Goal: Task Accomplishment & Management: Manage account settings

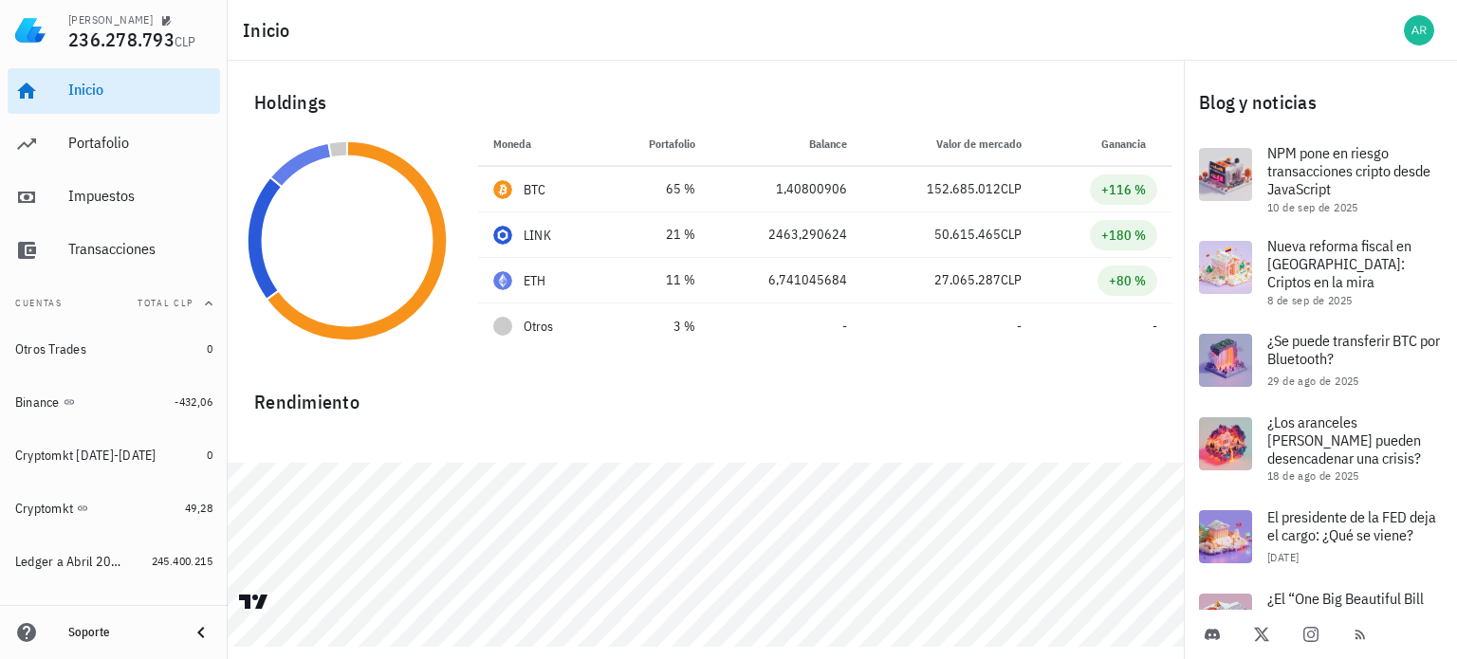
drag, startPoint x: 1417, startPoint y: 84, endPoint x: 1415, endPoint y: 119, distance: 34.3
click at [1419, 85] on div "Blog y noticias" at bounding box center [1320, 102] width 273 height 61
click at [126, 134] on div "Portafolio" at bounding box center [140, 143] width 144 height 18
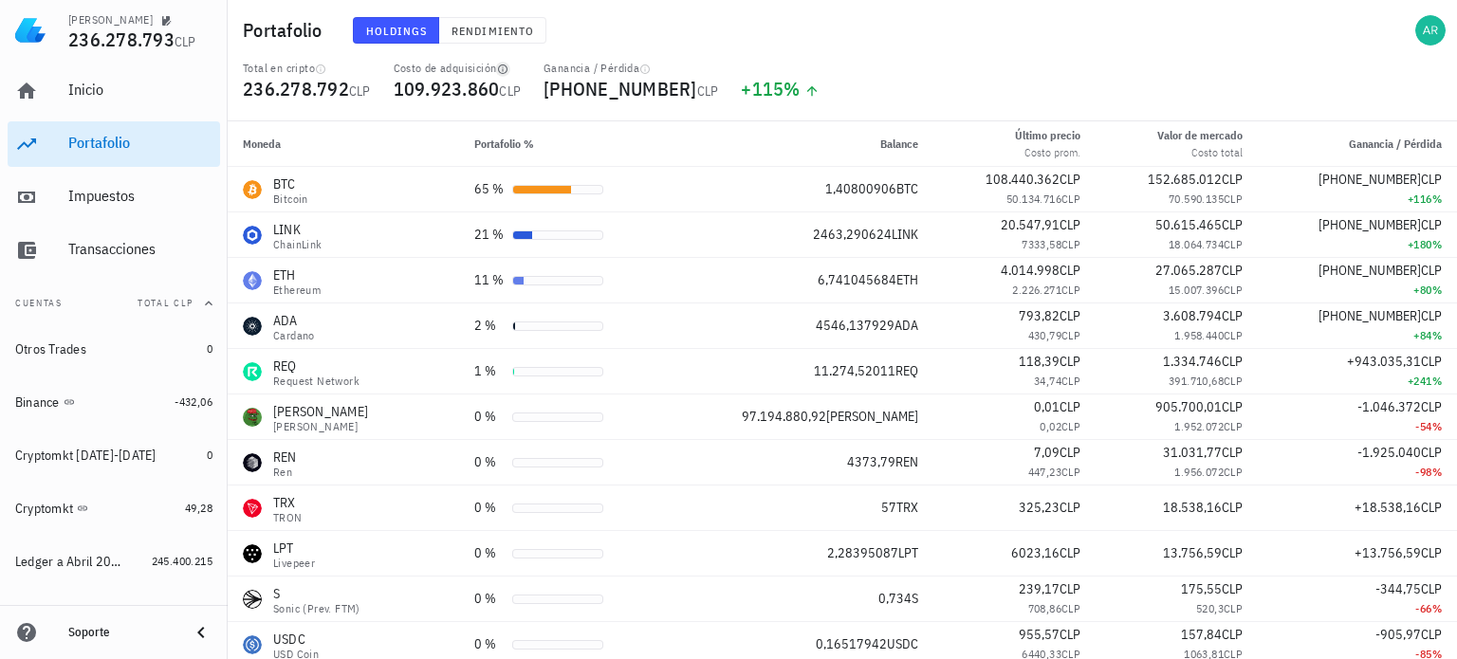
click at [505, 66] on icon "button" at bounding box center [502, 69] width 11 height 11
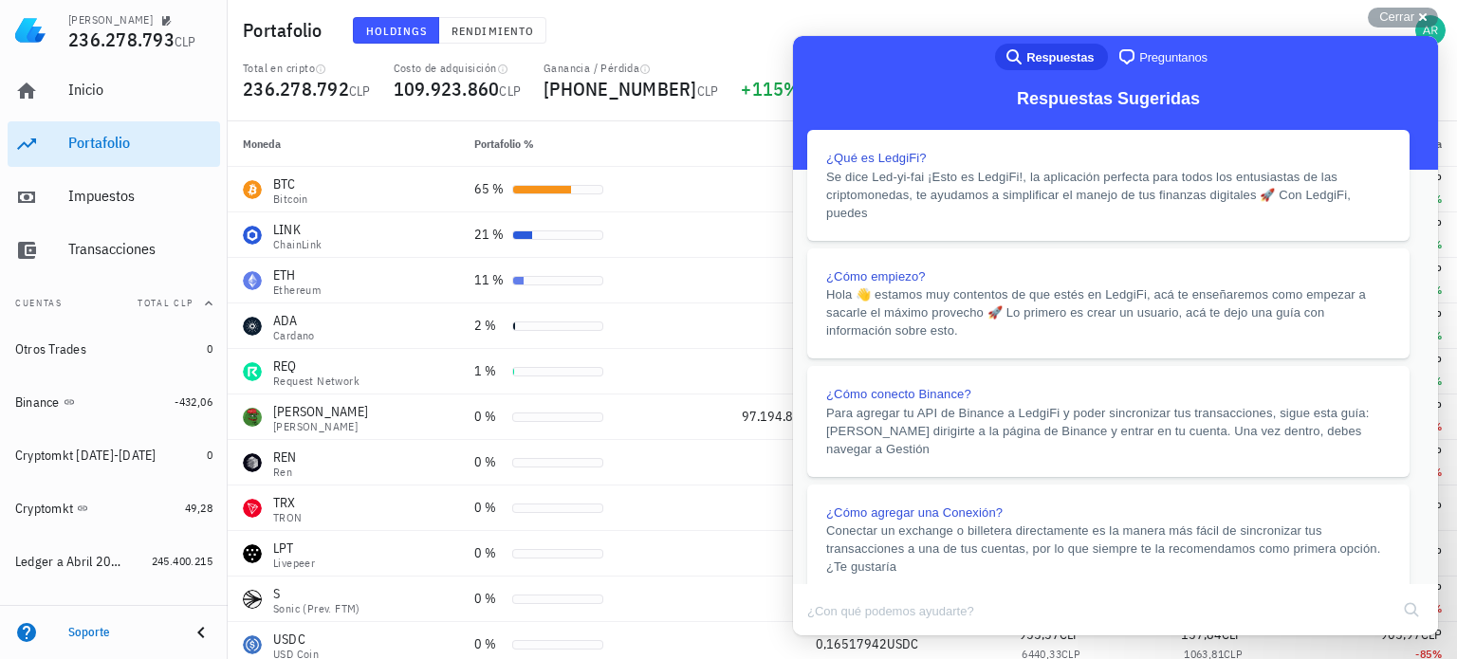
click at [828, 637] on button "Close" at bounding box center [811, 649] width 34 height 25
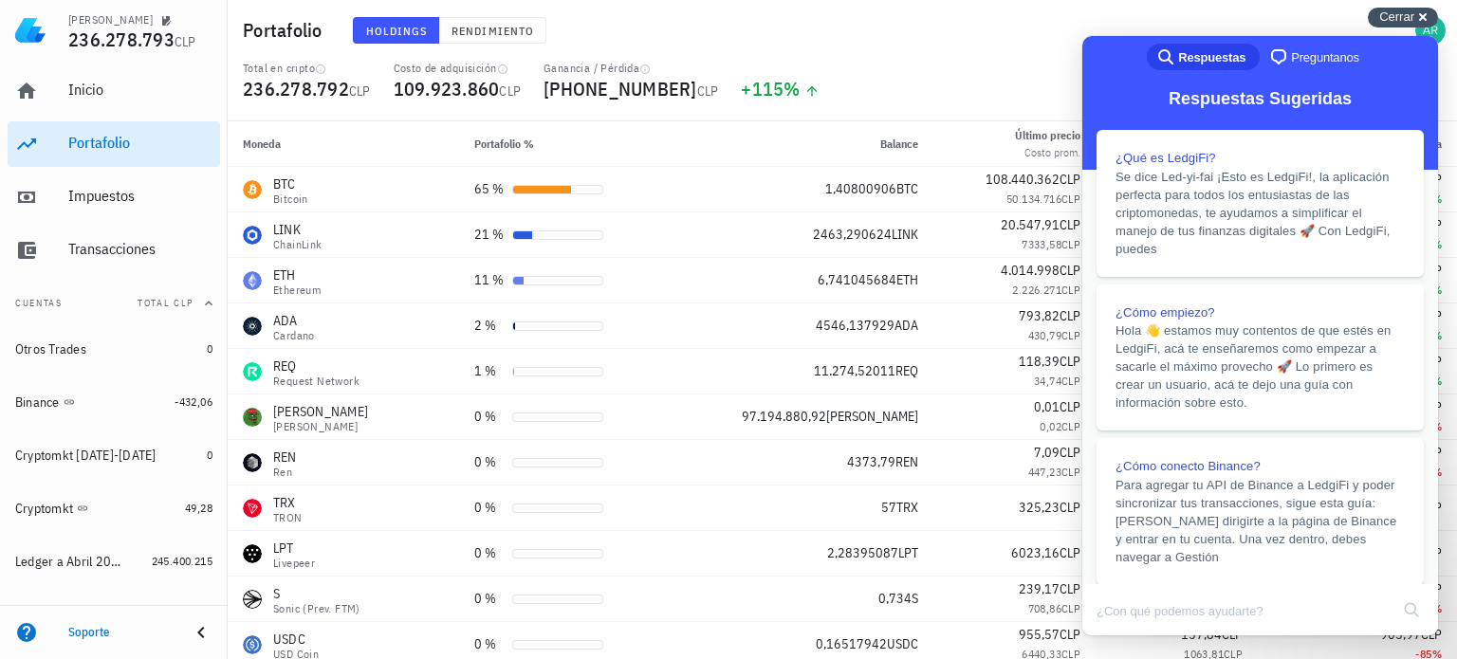
click at [1425, 14] on div "Cerrar cross-small" at bounding box center [1403, 18] width 70 height 20
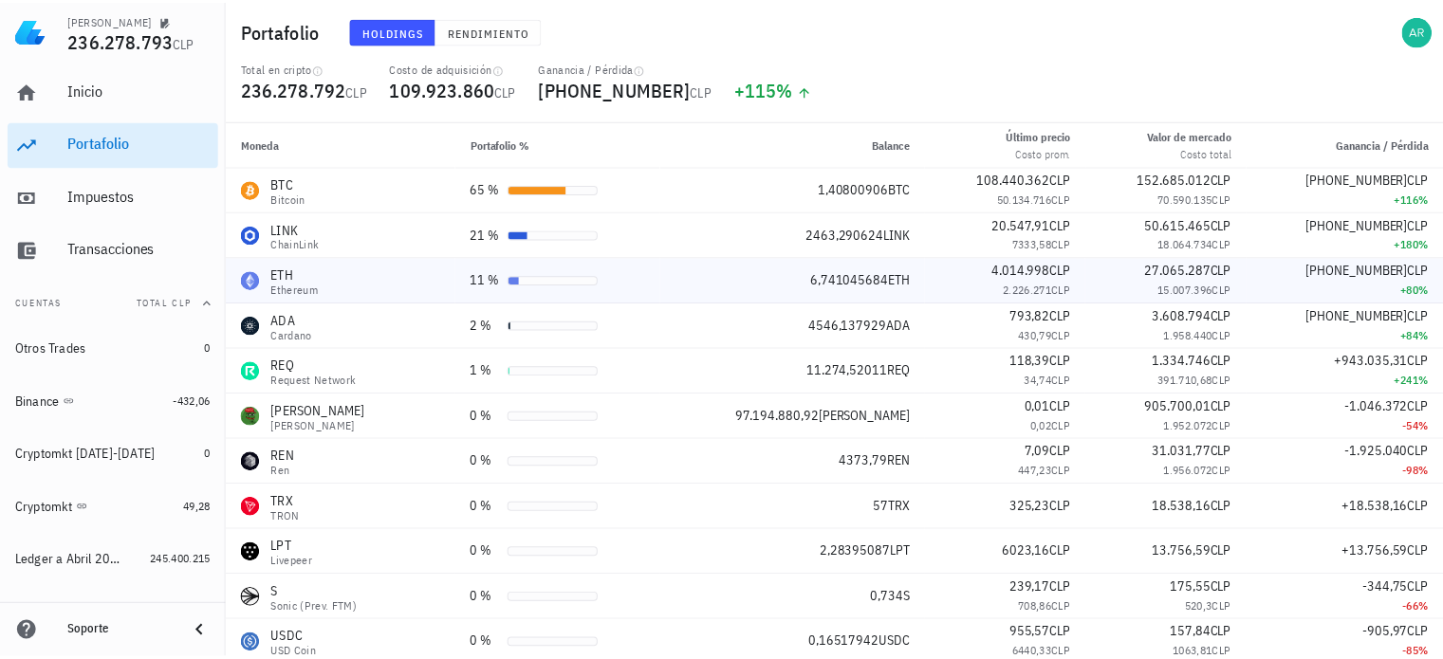
scroll to position [285, 0]
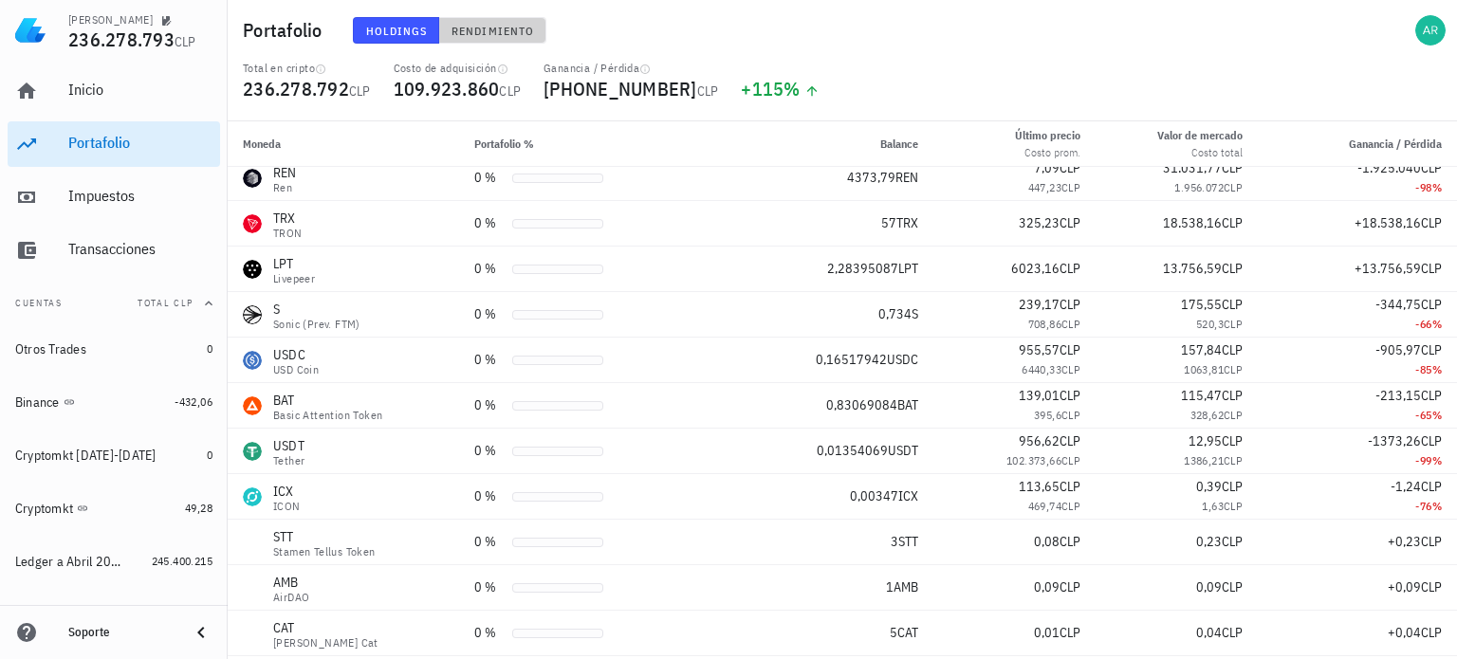
click at [517, 29] on span "Rendimiento" at bounding box center [492, 31] width 83 height 14
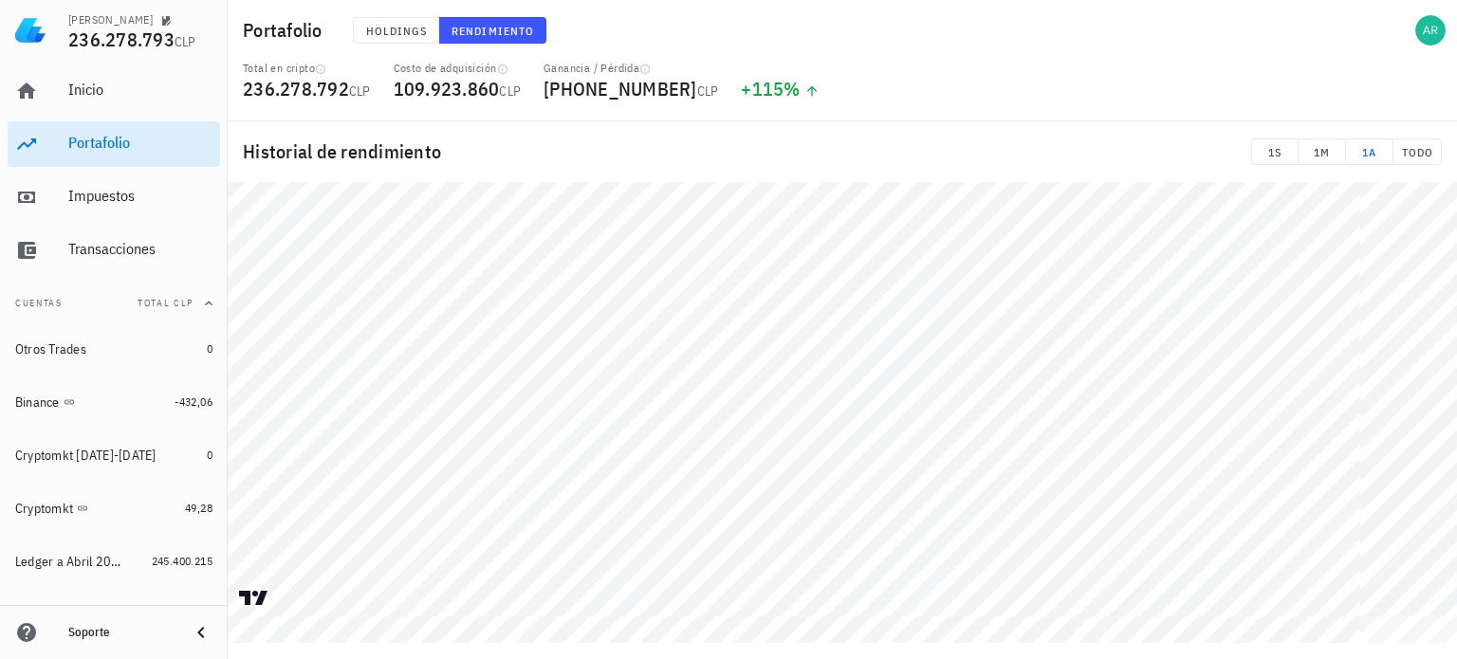
click at [285, 34] on h1 "Portafolio" at bounding box center [286, 30] width 87 height 30
click at [126, 200] on div "Impuestos" at bounding box center [140, 196] width 144 height 18
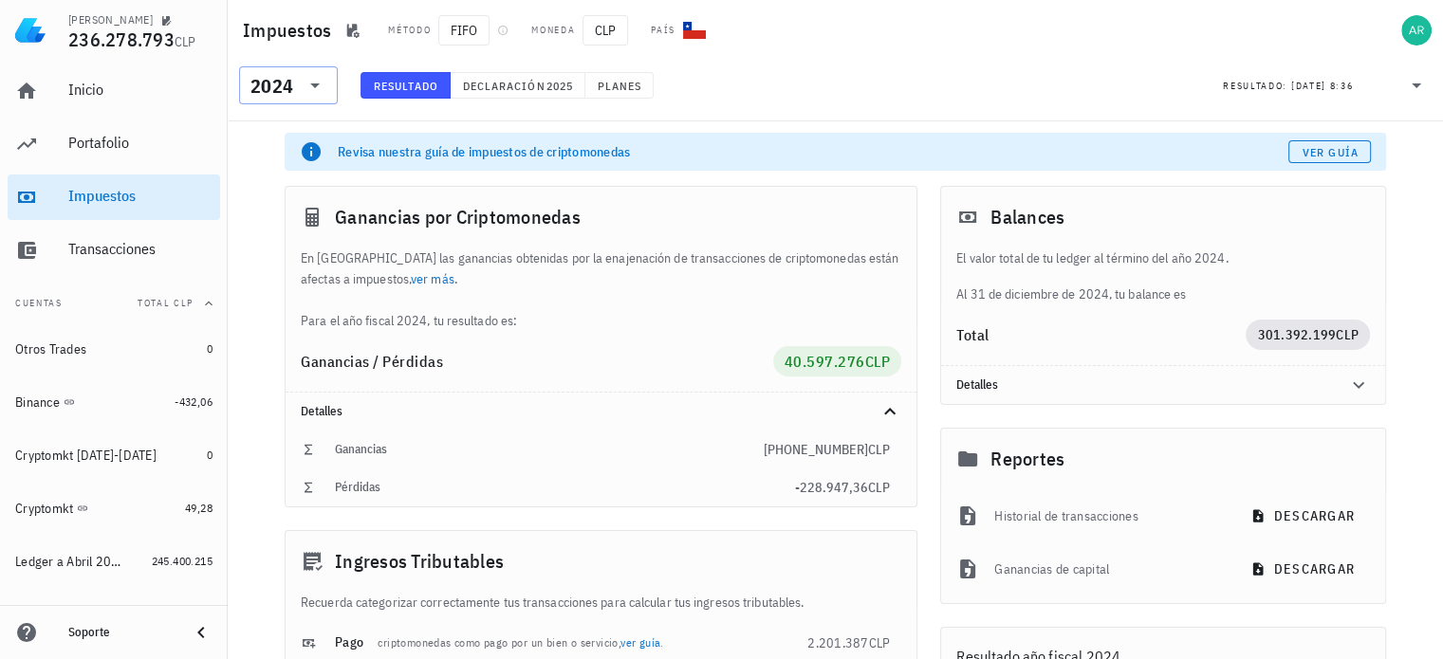
click at [273, 83] on div "2024" at bounding box center [271, 86] width 43 height 19
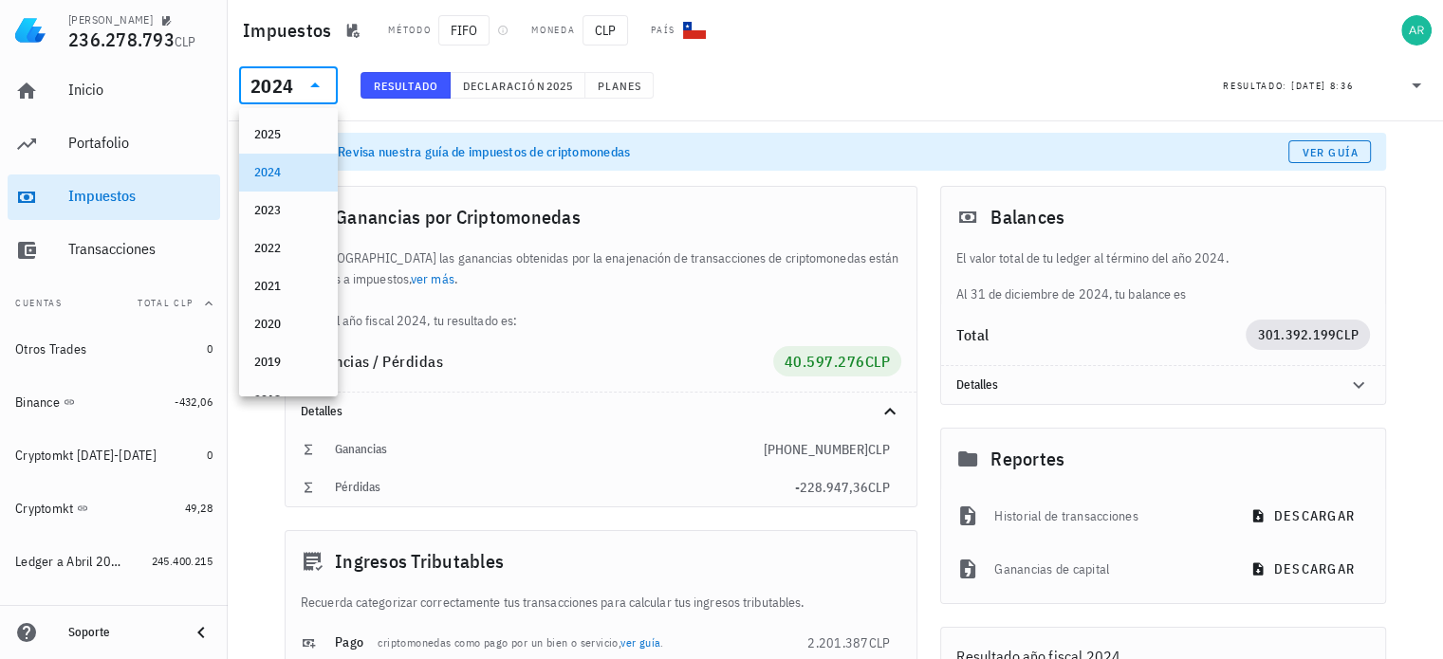
click at [305, 135] on div "2025" at bounding box center [288, 134] width 68 height 15
